Goal: Task Accomplishment & Management: Complete application form

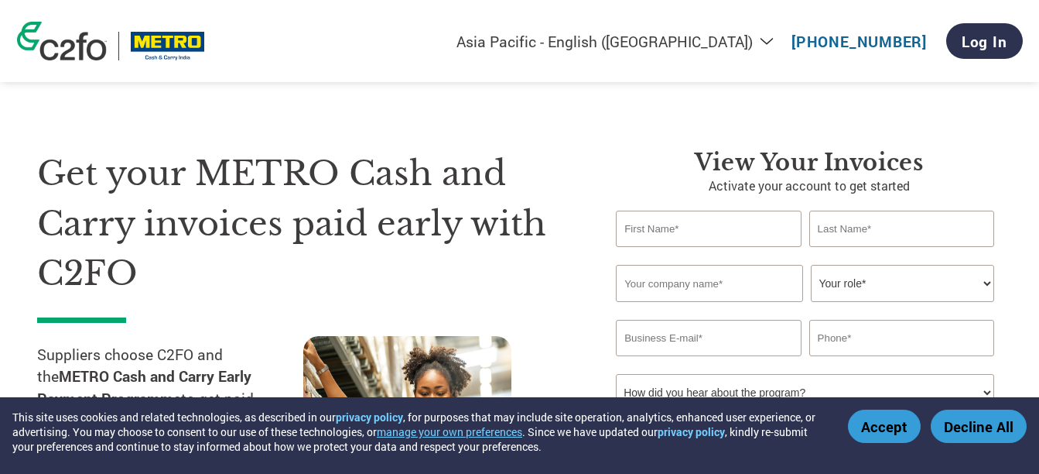
select select "en-IN"
click at [669, 217] on input "text" at bounding box center [708, 229] width 185 height 36
type input "SUMIT"
type input "[PERSON_NAME]"
type input "[EMAIL_ADDRESS][DOMAIN_NAME]"
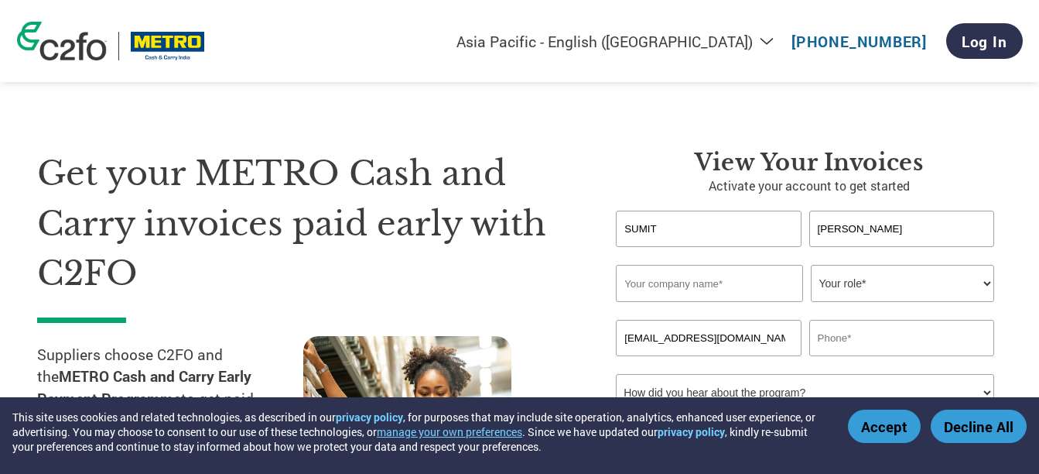
type input "09602441144"
click at [694, 288] on input "text" at bounding box center [709, 283] width 187 height 37
type input "[PERSON_NAME] India Ltd."
click at [911, 287] on select "Your role* CFO Controller Credit Manager Finance Director Treasurer CEO Preside…" at bounding box center [902, 283] width 183 height 37
select select "OTHER"
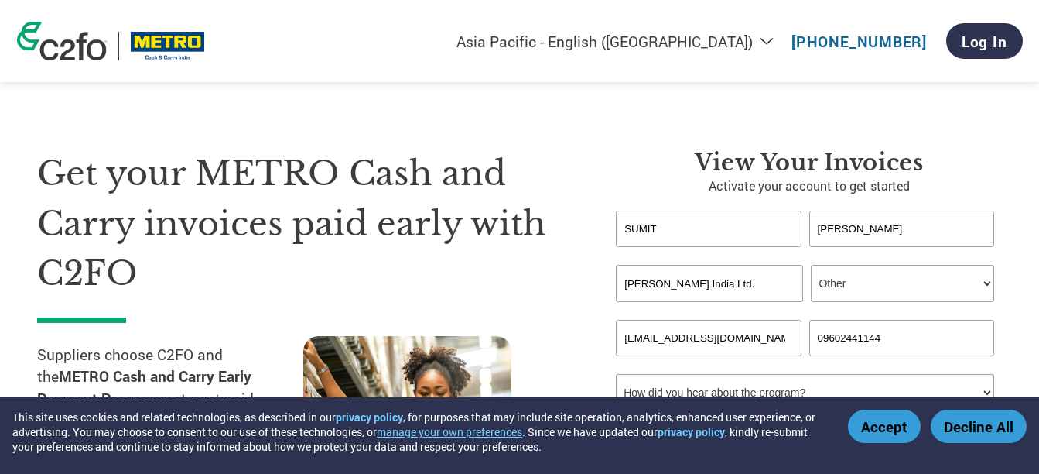
click at [811, 265] on select "Your role* CFO Controller Credit Manager Finance Director Treasurer CEO Preside…" at bounding box center [902, 283] width 183 height 37
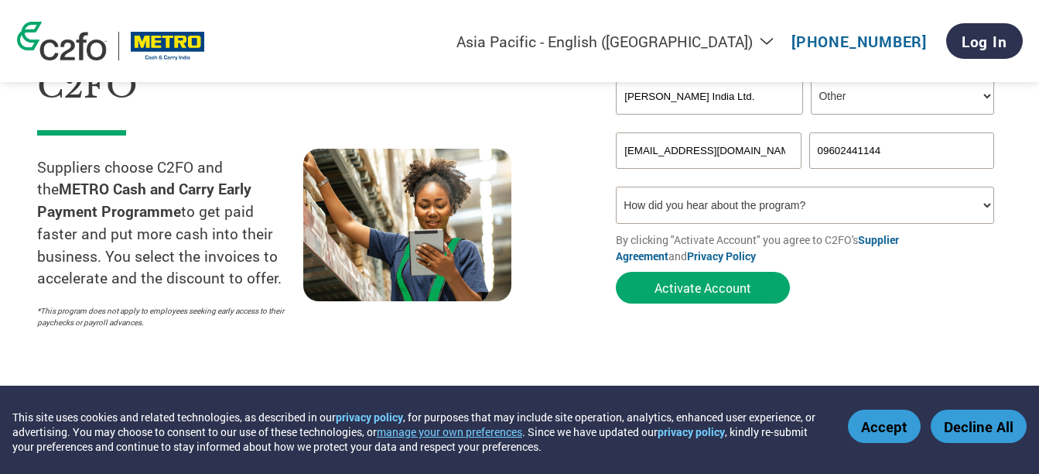
scroll to position [213, 0]
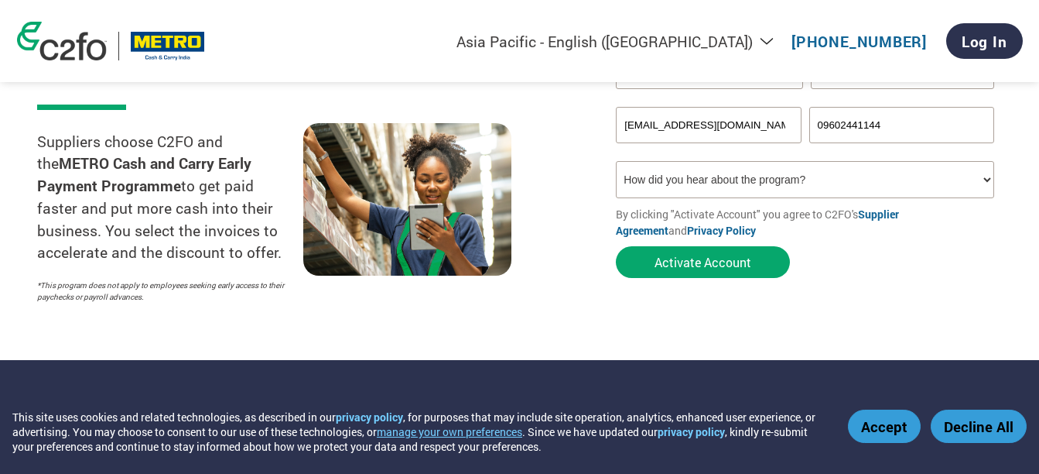
click at [977, 183] on select "How did you hear about the program? Received a letter Email Social Media Online…" at bounding box center [805, 179] width 378 height 37
select select "Email"
click at [616, 161] on select "How did you hear about the program? Received a letter Email Social Media Online…" at bounding box center [805, 179] width 378 height 37
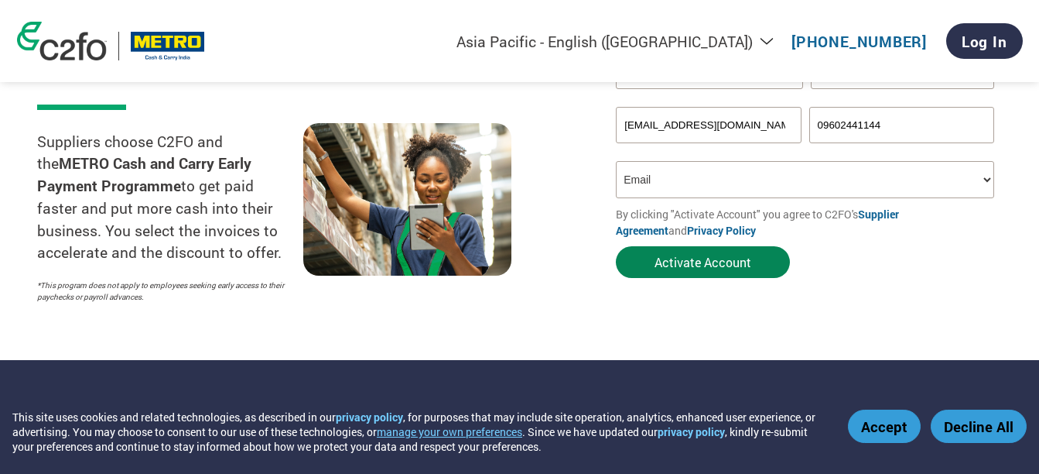
click at [717, 267] on button "Activate Account" at bounding box center [703, 262] width 174 height 32
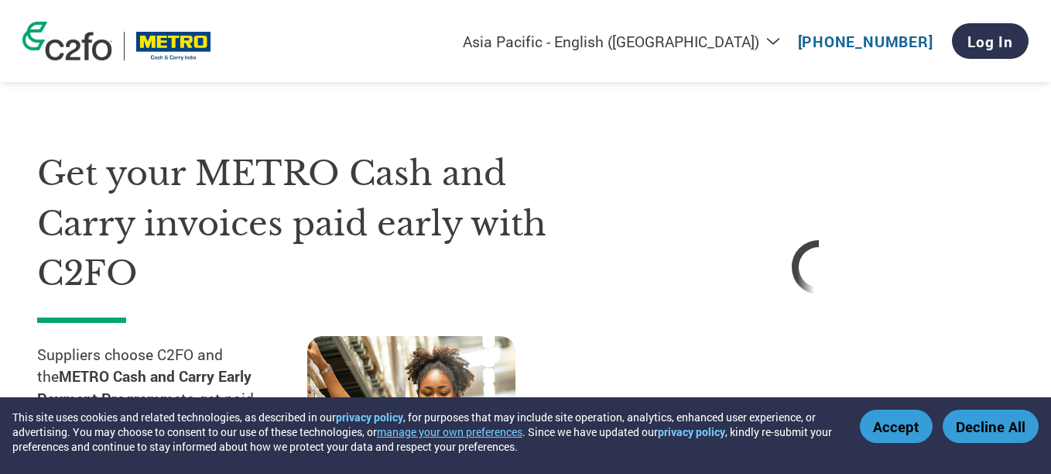
select select "en-IN"
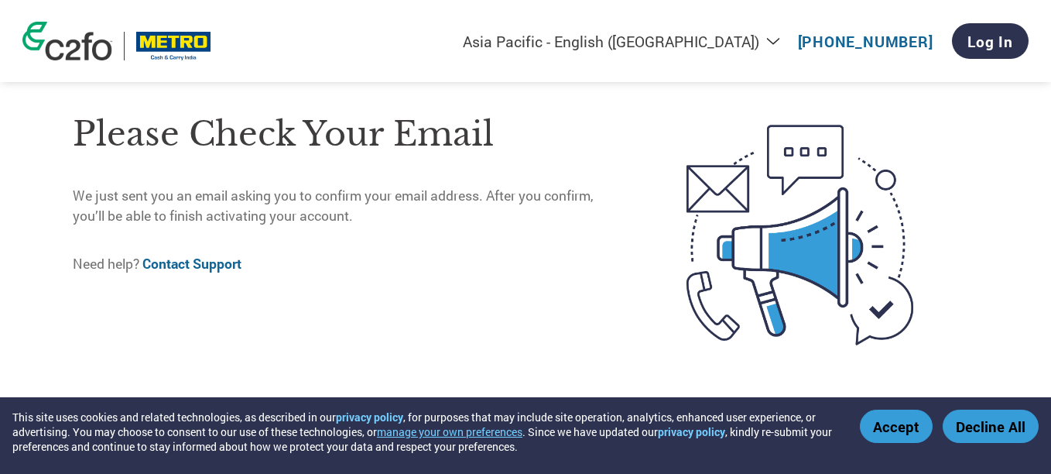
click at [887, 434] on button "Accept" at bounding box center [896, 425] width 73 height 33
